Goal: Task Accomplishment & Management: Complete application form

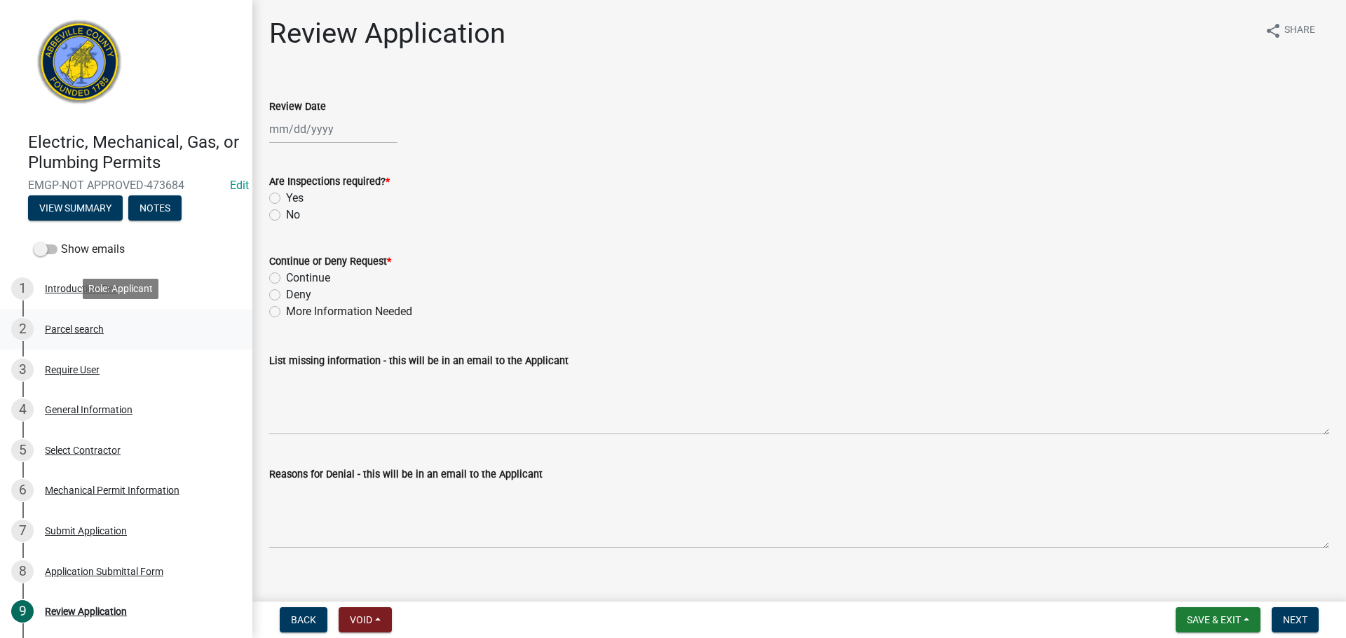
scroll to position [70, 0]
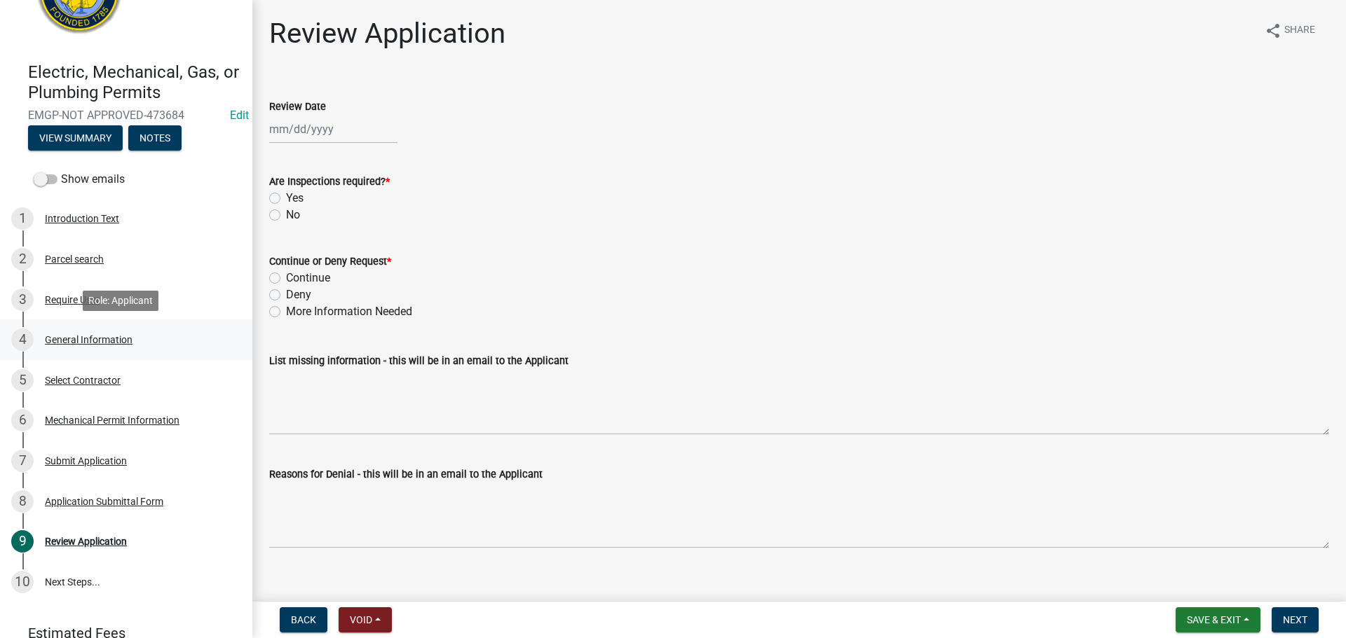
click at [102, 343] on div "General Information" at bounding box center [89, 340] width 88 height 10
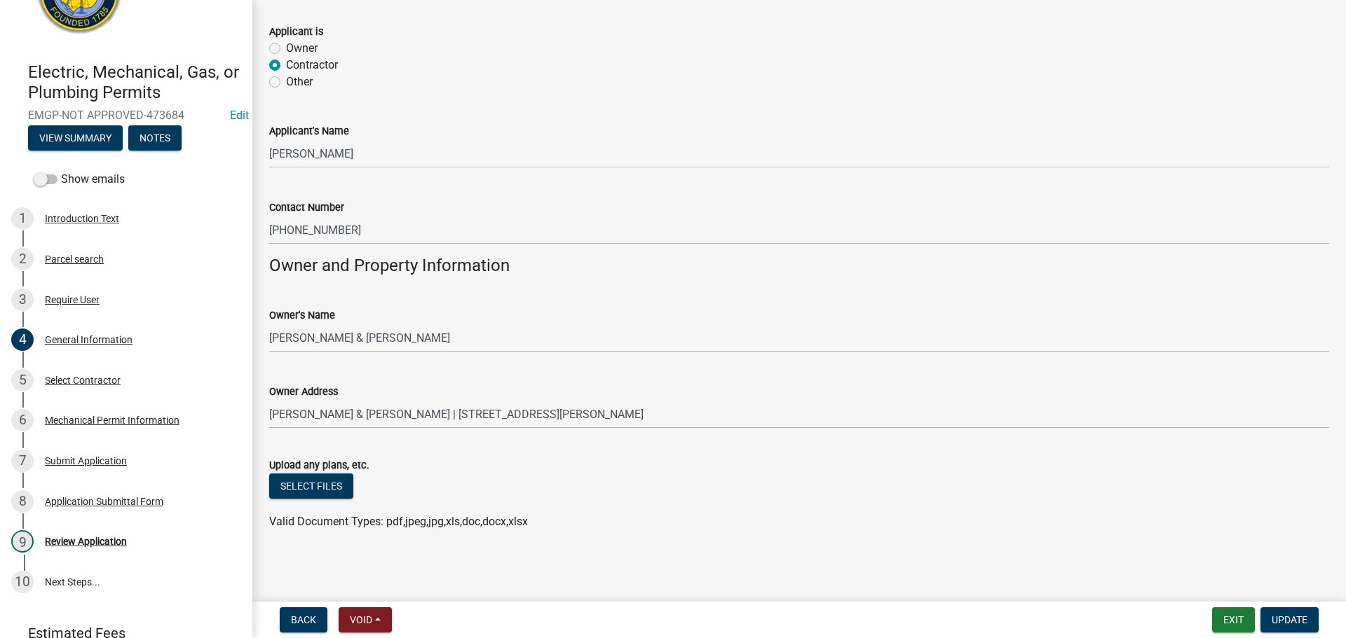
scroll to position [870, 0]
click at [109, 377] on div "Select Contractor" at bounding box center [83, 381] width 76 height 10
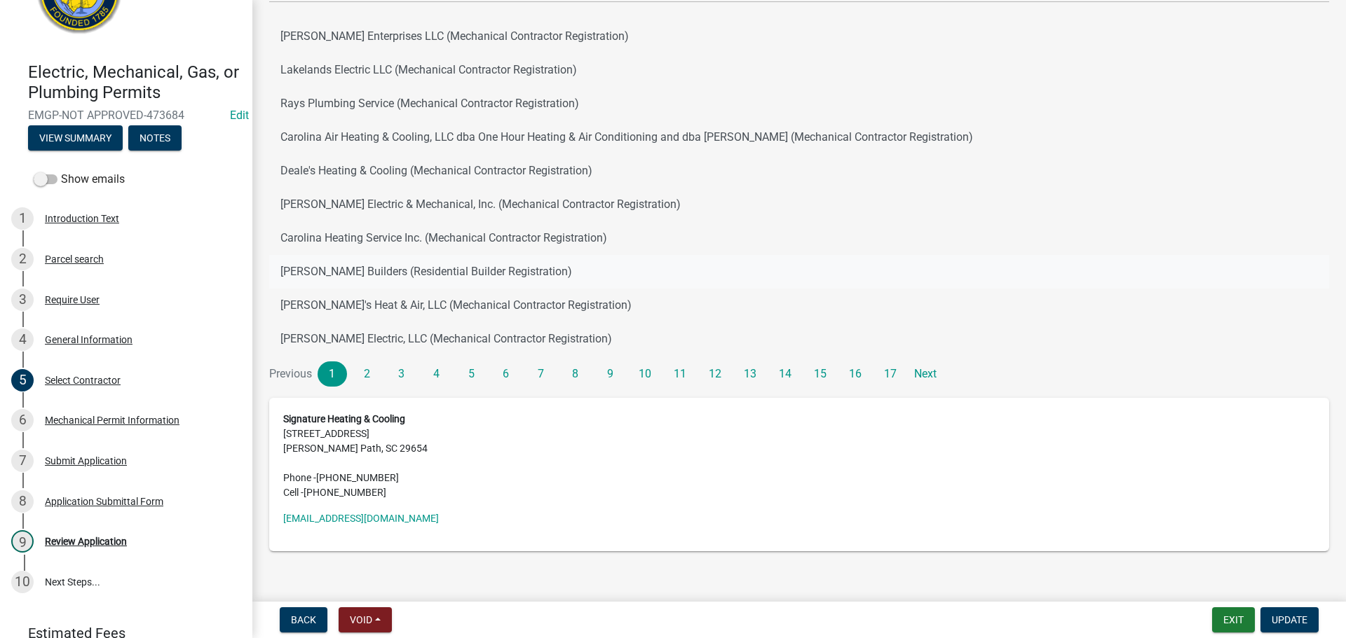
scroll to position [201, 0]
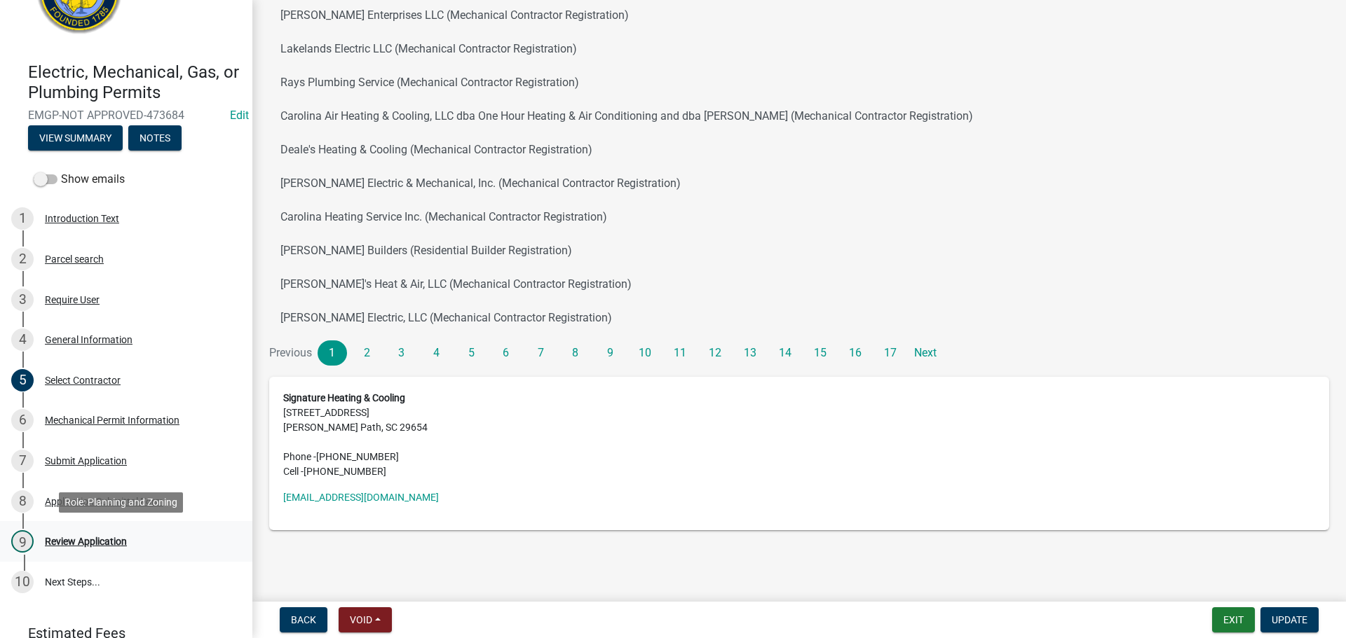
click at [80, 537] on div "Review Application" at bounding box center [86, 542] width 82 height 10
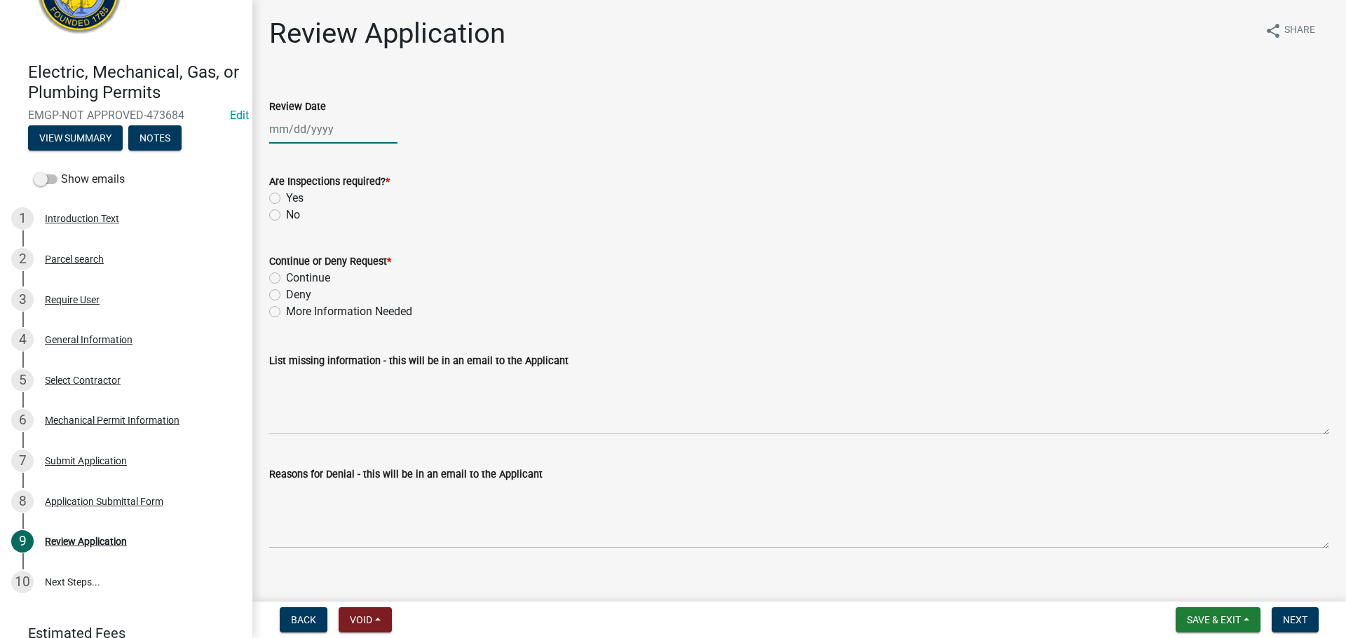
click at [301, 125] on div at bounding box center [333, 129] width 128 height 29
select select "9"
select select "2025"
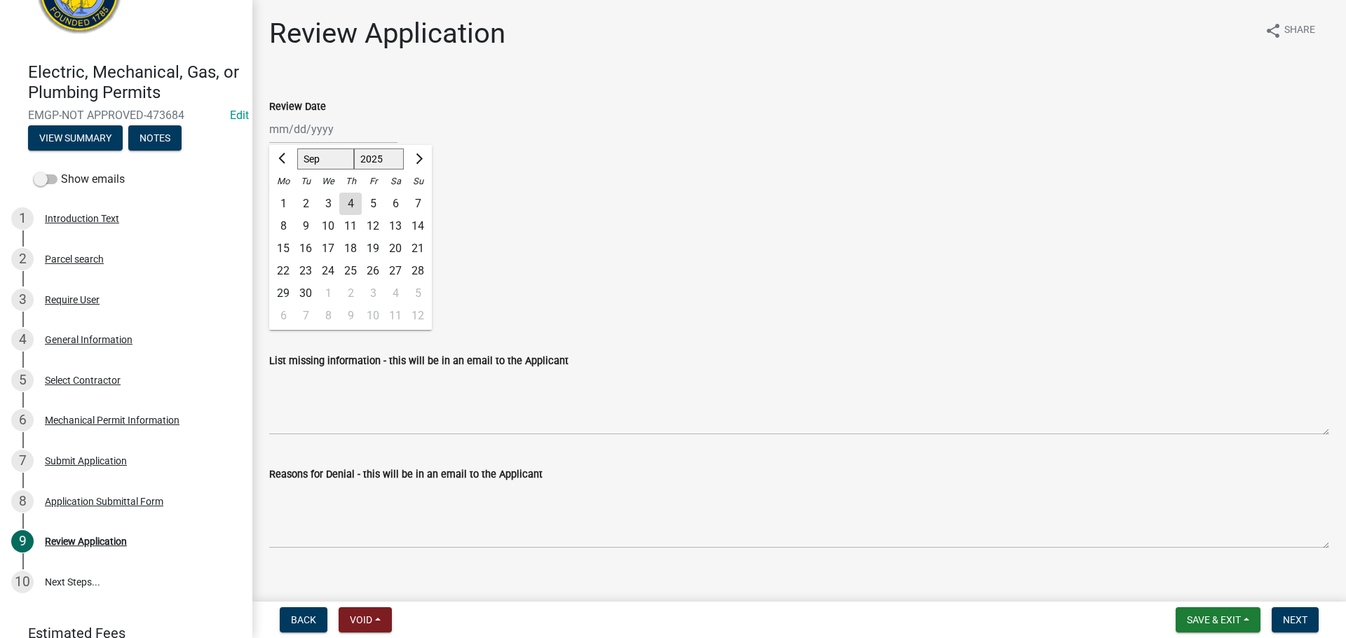
click at [353, 211] on div "4" at bounding box center [350, 204] width 22 height 22
type input "[DATE]"
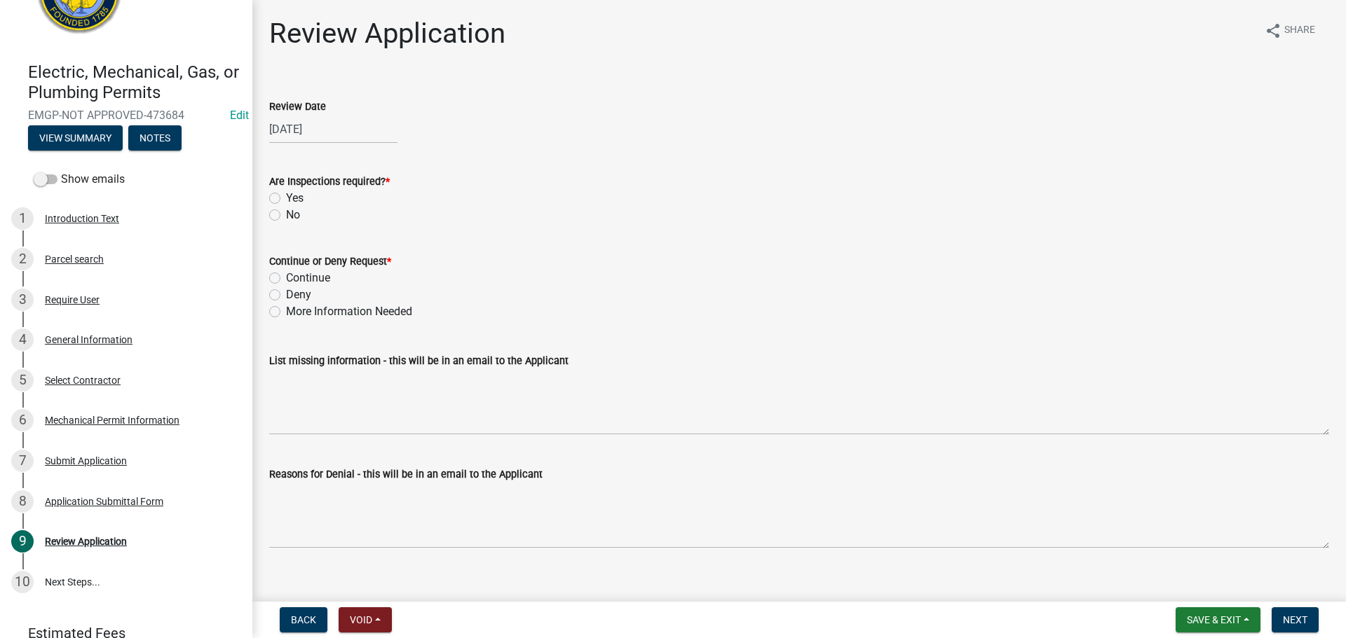
click at [286, 200] on label "Yes" at bounding box center [295, 198] width 18 height 17
click at [286, 199] on input "Yes" at bounding box center [290, 194] width 9 height 9
radio input "true"
click at [286, 279] on label "Continue" at bounding box center [308, 278] width 44 height 17
click at [286, 279] on input "Continue" at bounding box center [290, 274] width 9 height 9
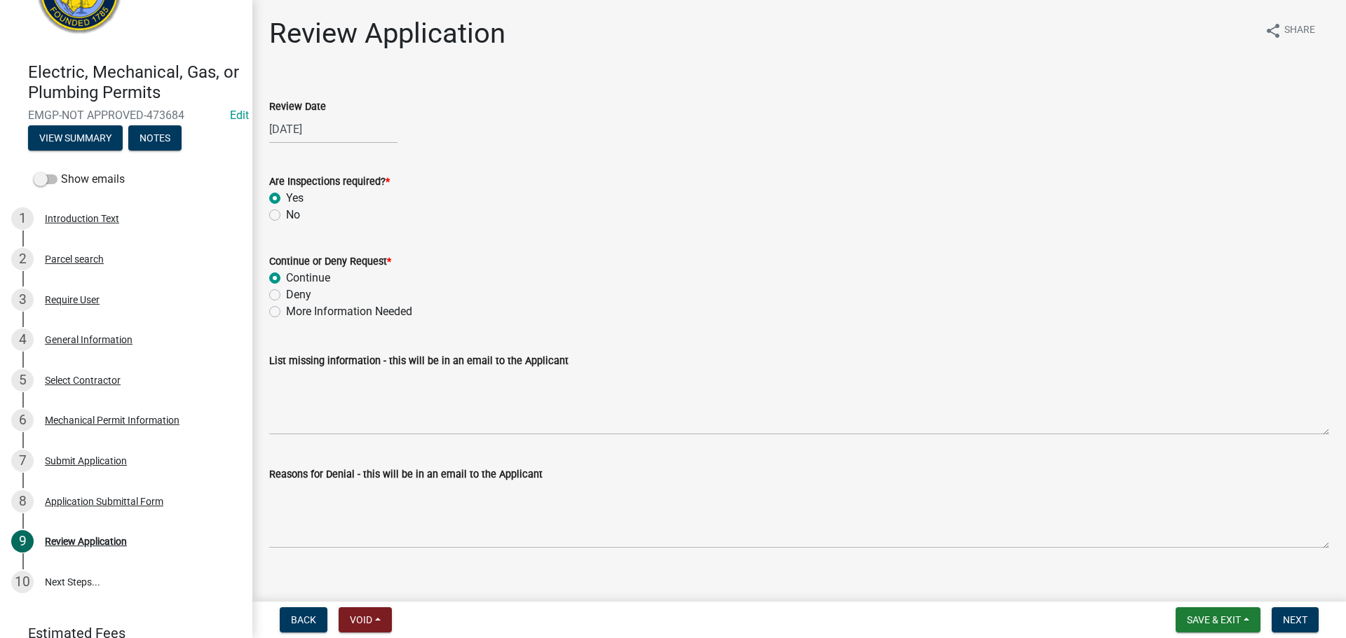
radio input "true"
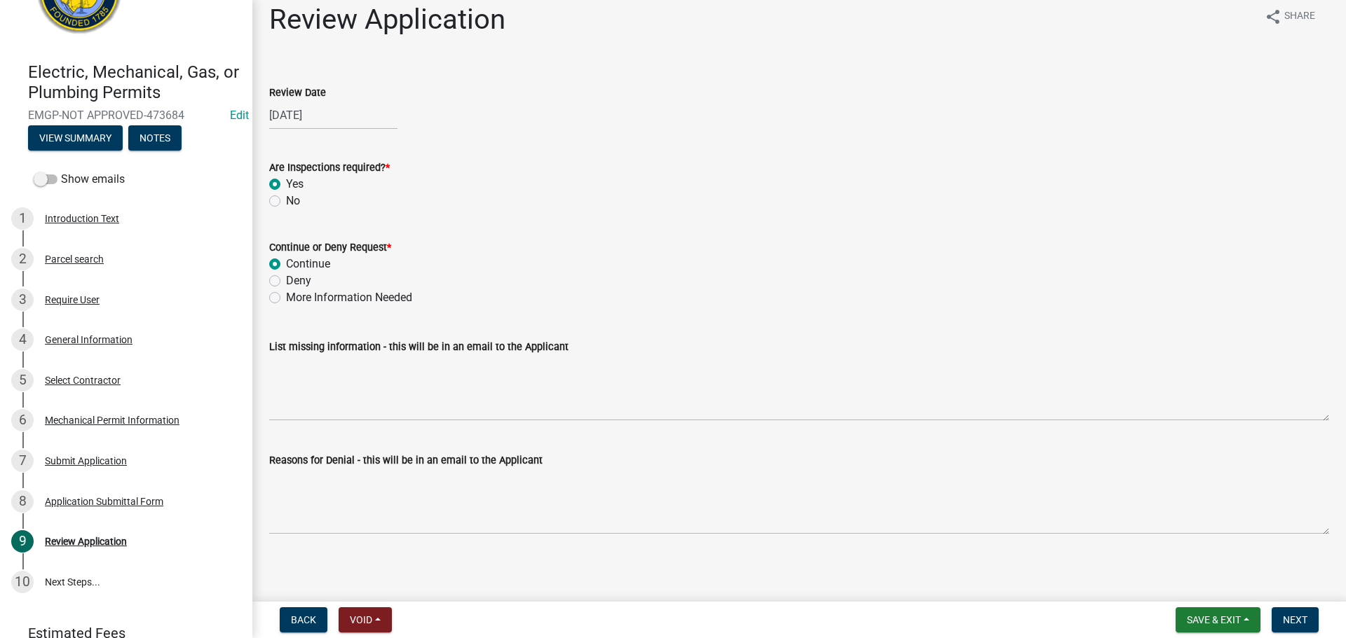
scroll to position [18, 0]
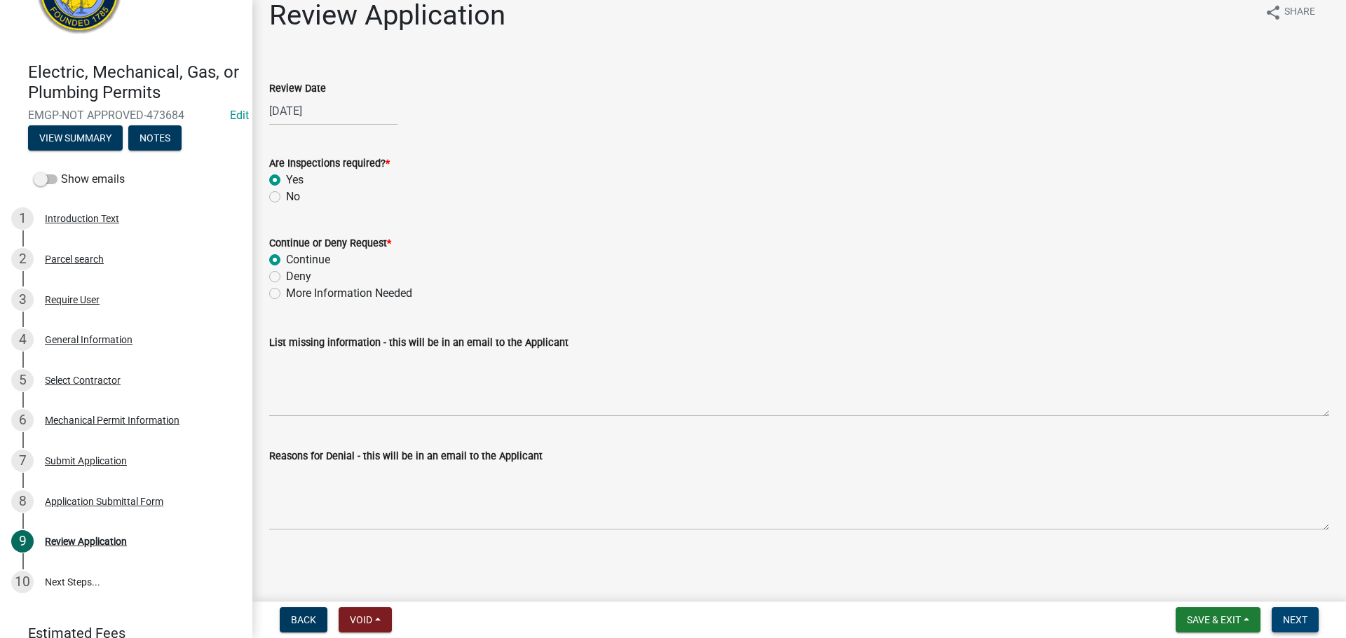
click at [1290, 613] on button "Next" at bounding box center [1294, 620] width 47 height 25
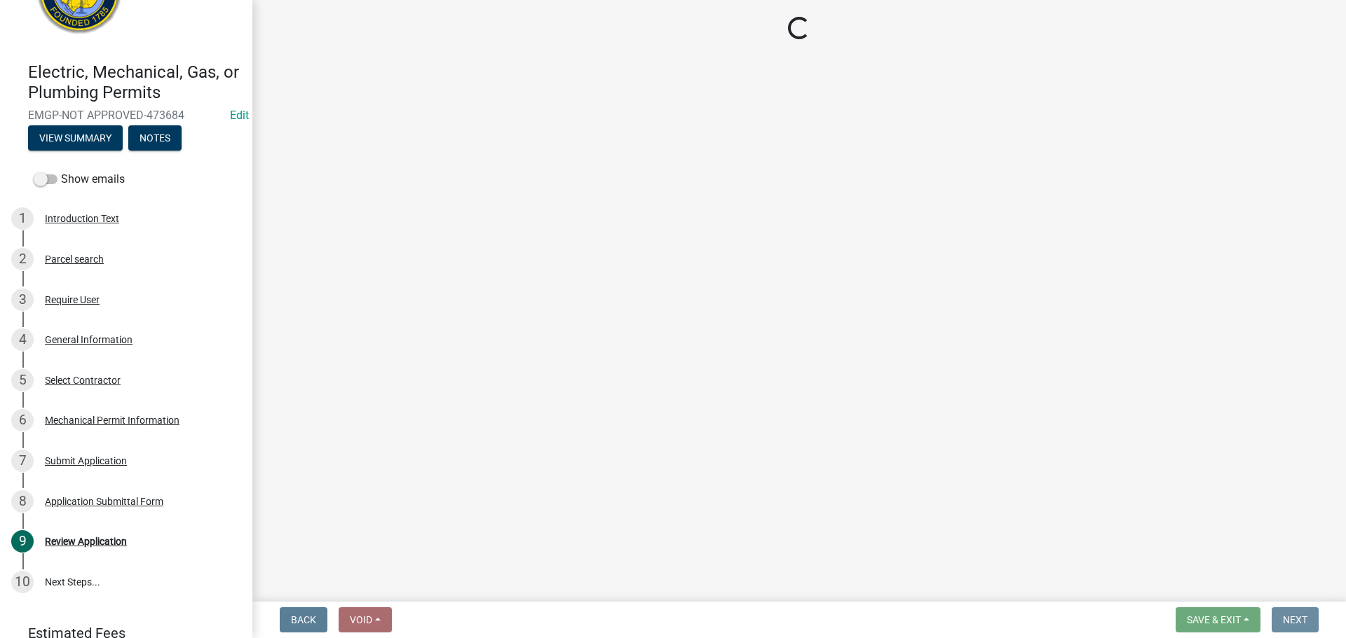
scroll to position [0, 0]
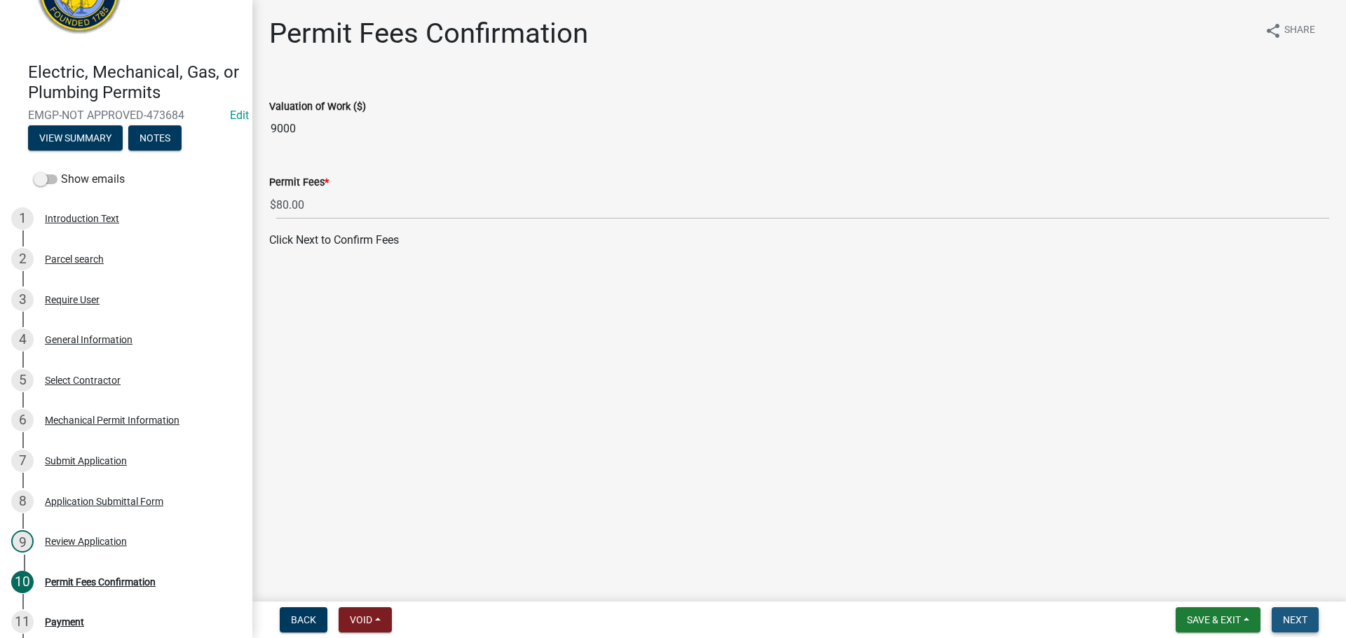
click at [1298, 613] on button "Next" at bounding box center [1294, 620] width 47 height 25
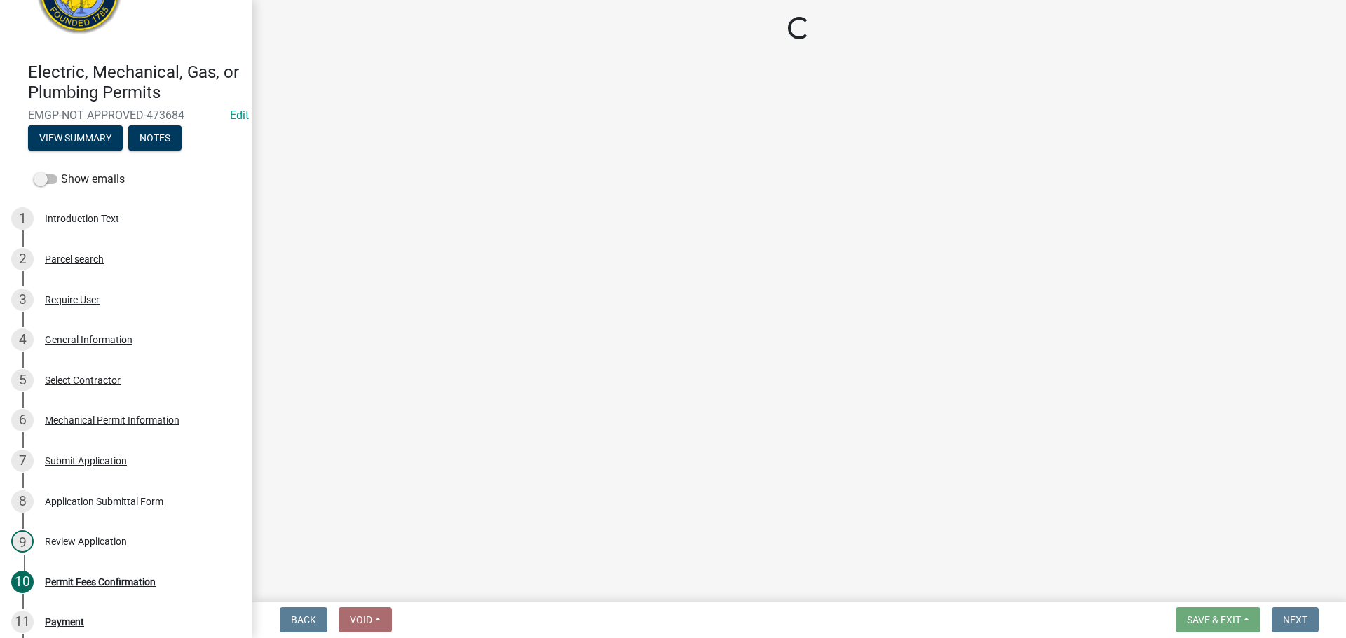
select select "3: 3"
